Goal: Register for event/course

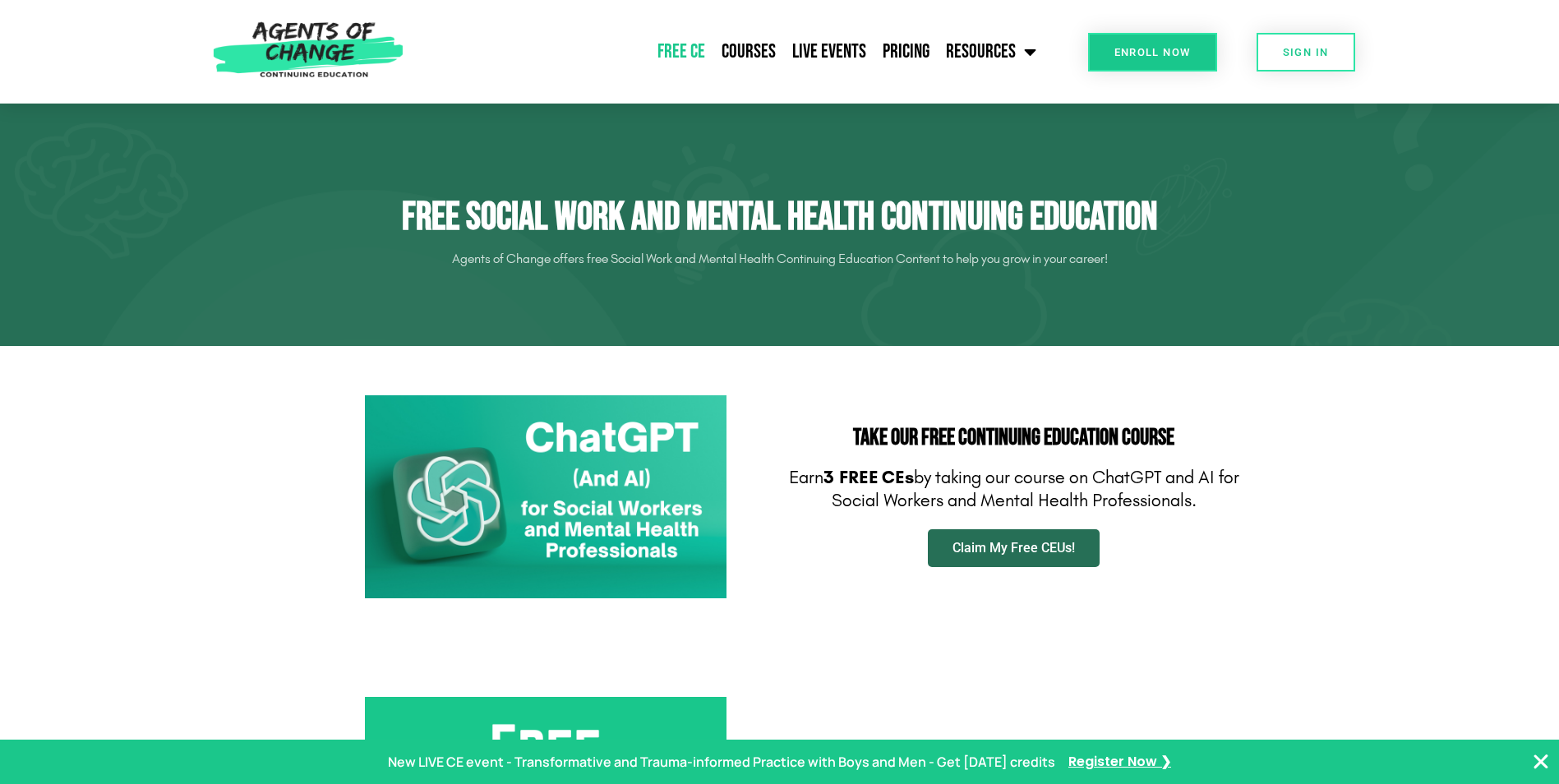
click at [1037, 549] on span "Claim My Free CEUs!" at bounding box center [1014, 548] width 122 height 13
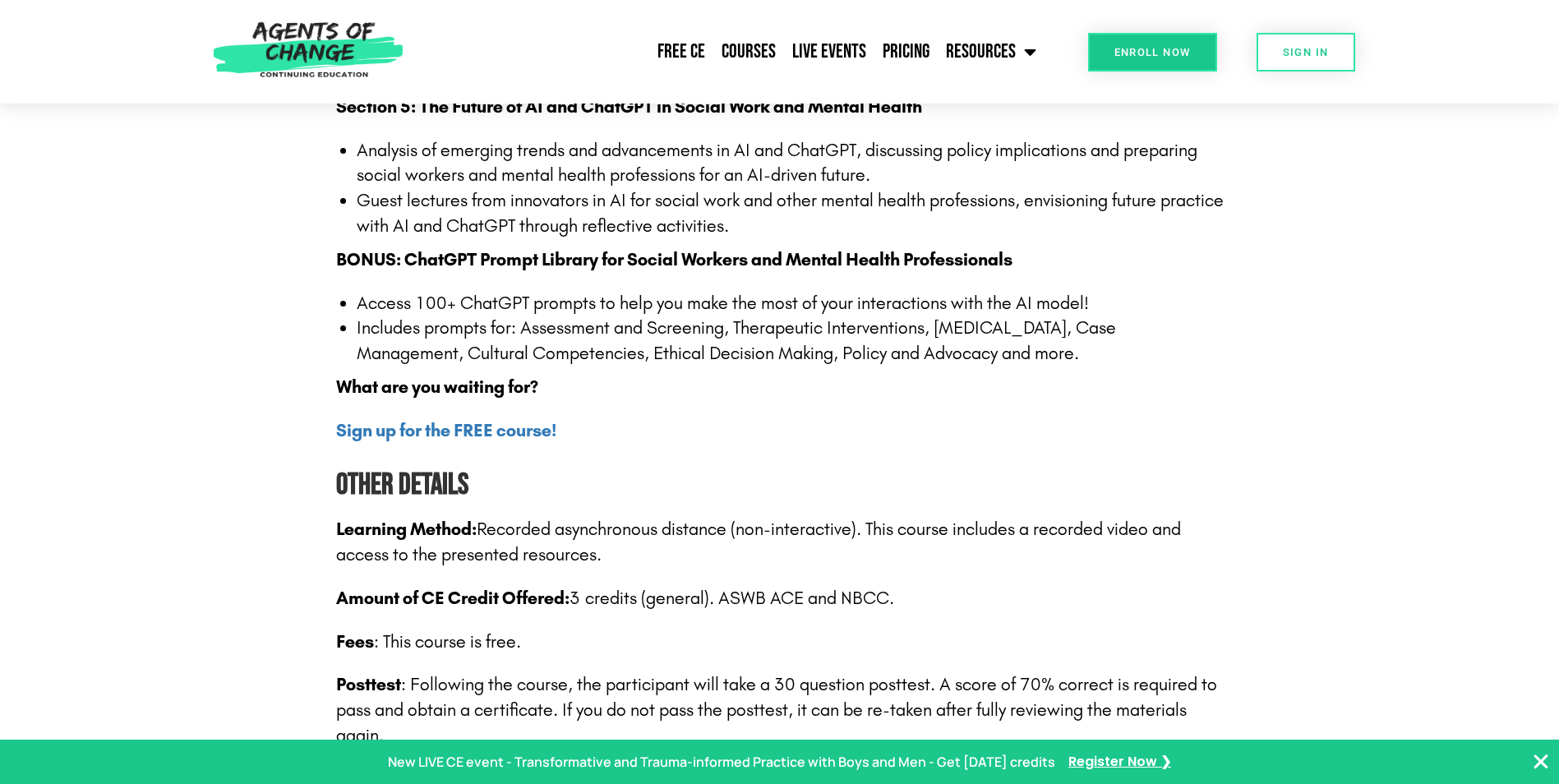
scroll to position [2300, 0]
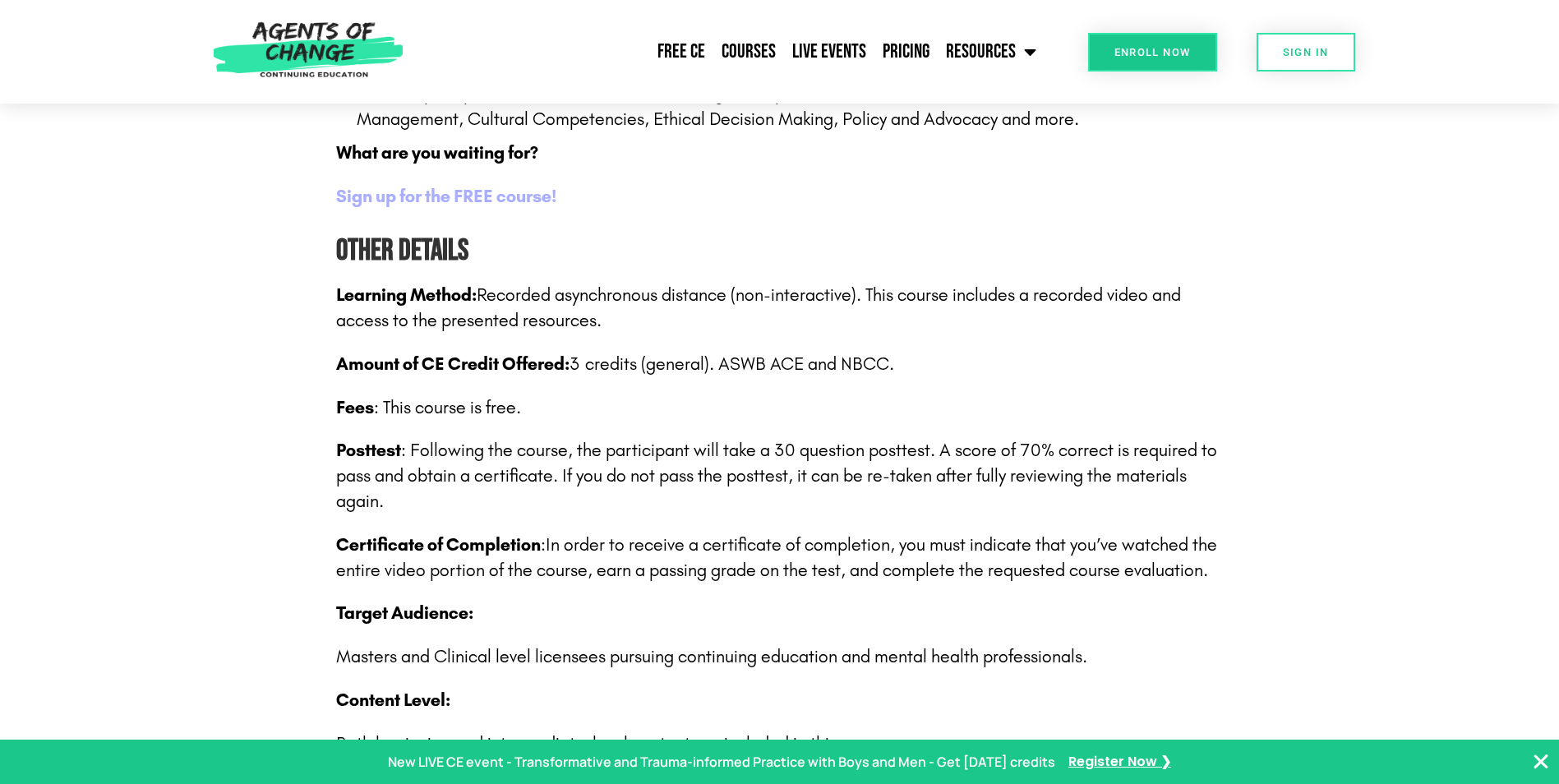
click at [463, 200] on b "Sign up for the FREE course!" at bounding box center [446, 196] width 220 height 22
